Goal: Task Accomplishment & Management: Use online tool/utility

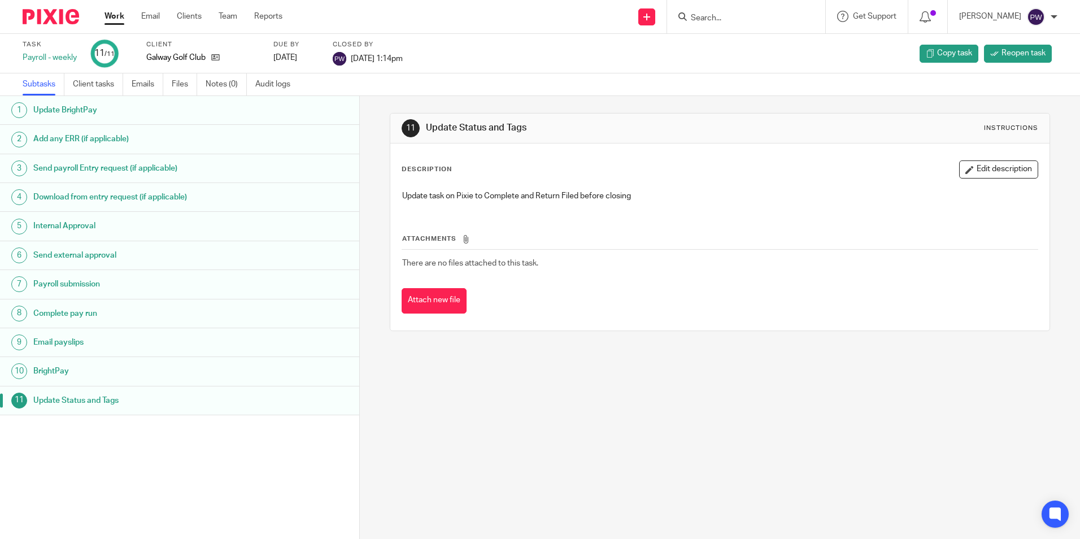
click at [106, 15] on link "Work" at bounding box center [115, 16] width 20 height 11
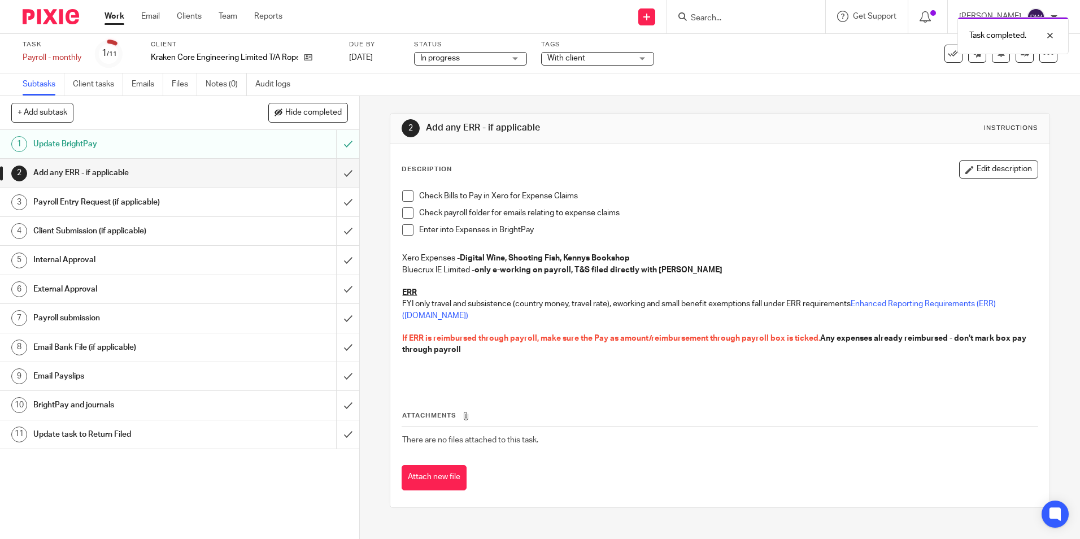
click at [112, 19] on link "Work" at bounding box center [115, 16] width 20 height 11
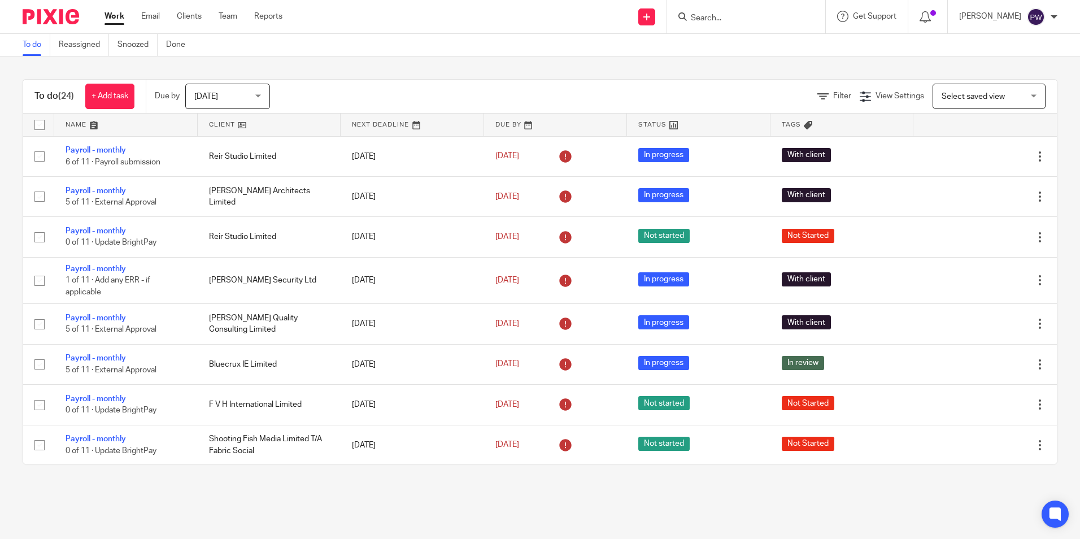
click at [117, 19] on link "Work" at bounding box center [115, 16] width 20 height 11
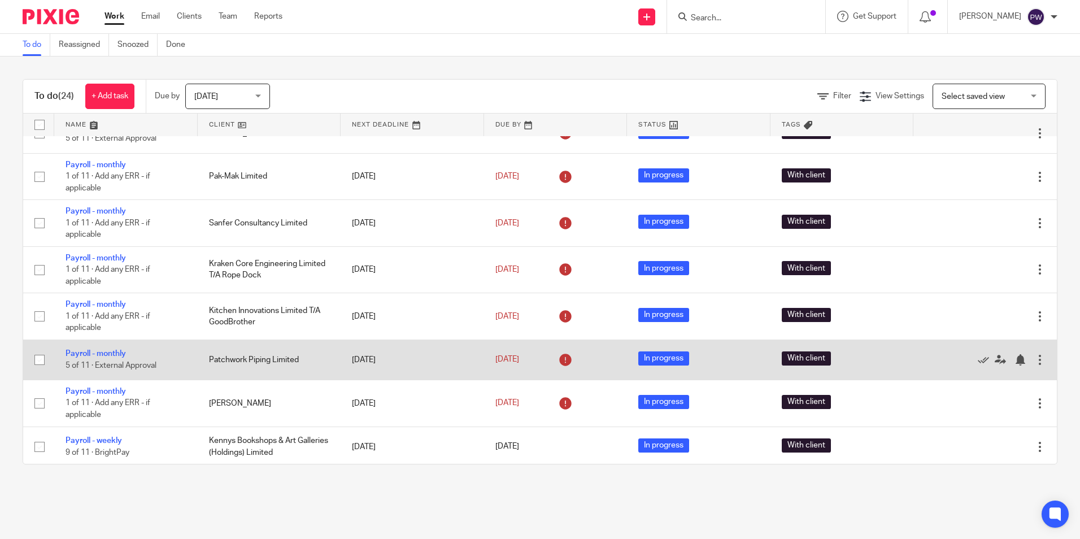
scroll to position [690, 0]
